Goal: Information Seeking & Learning: Learn about a topic

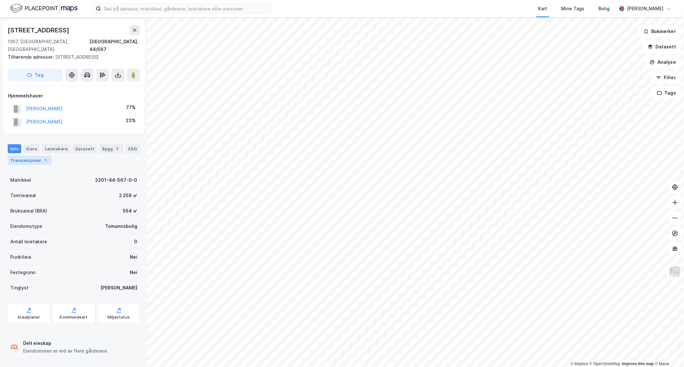
click at [28, 156] on div "Transaksjoner 1" at bounding box center [30, 160] width 44 height 9
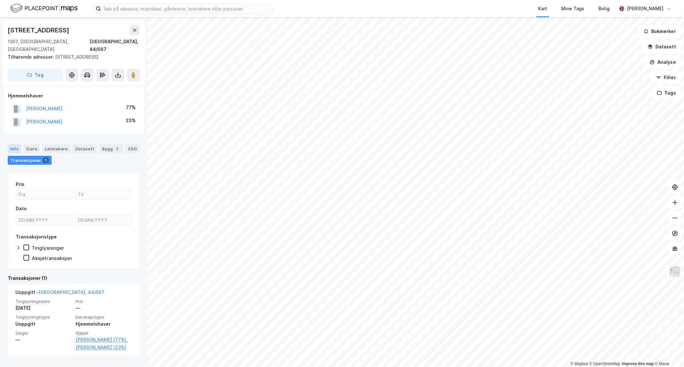
click at [9, 144] on div "Info" at bounding box center [14, 148] width 13 height 9
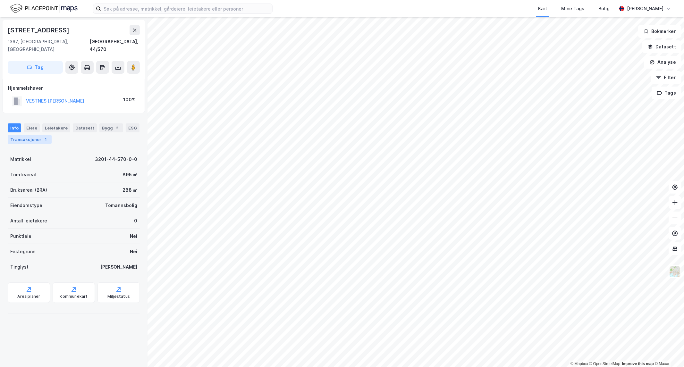
click at [21, 135] on div "Transaksjoner 1" at bounding box center [30, 139] width 44 height 9
